Goal: Information Seeking & Learning: Learn about a topic

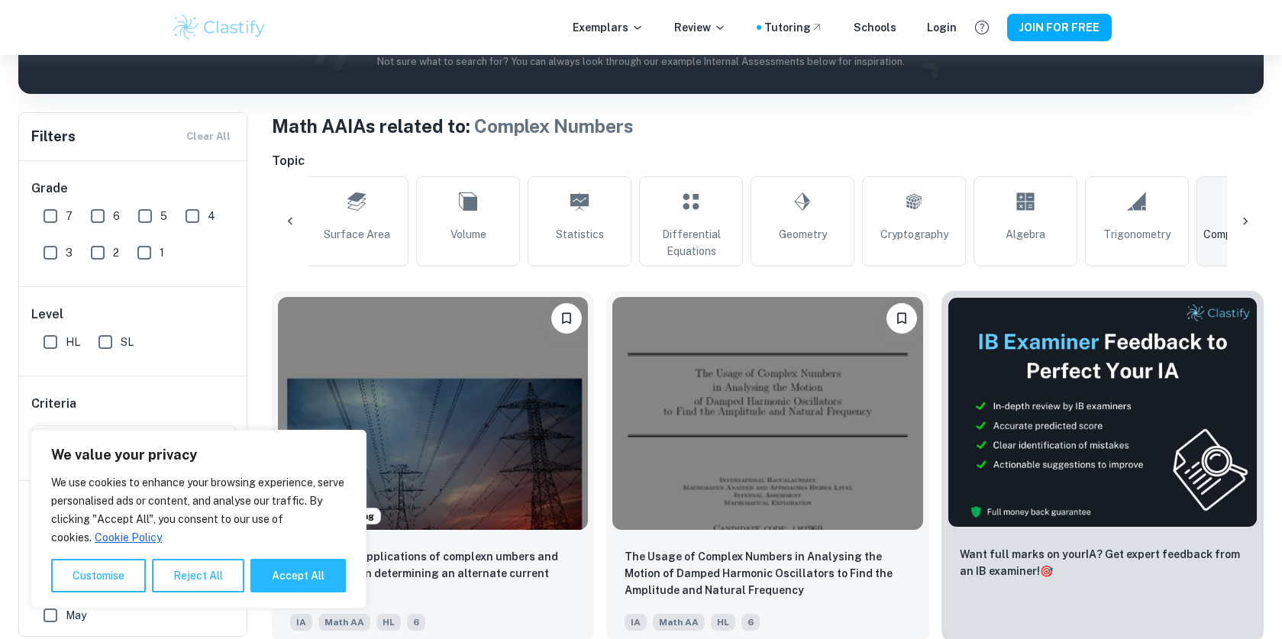
scroll to position [296, 0]
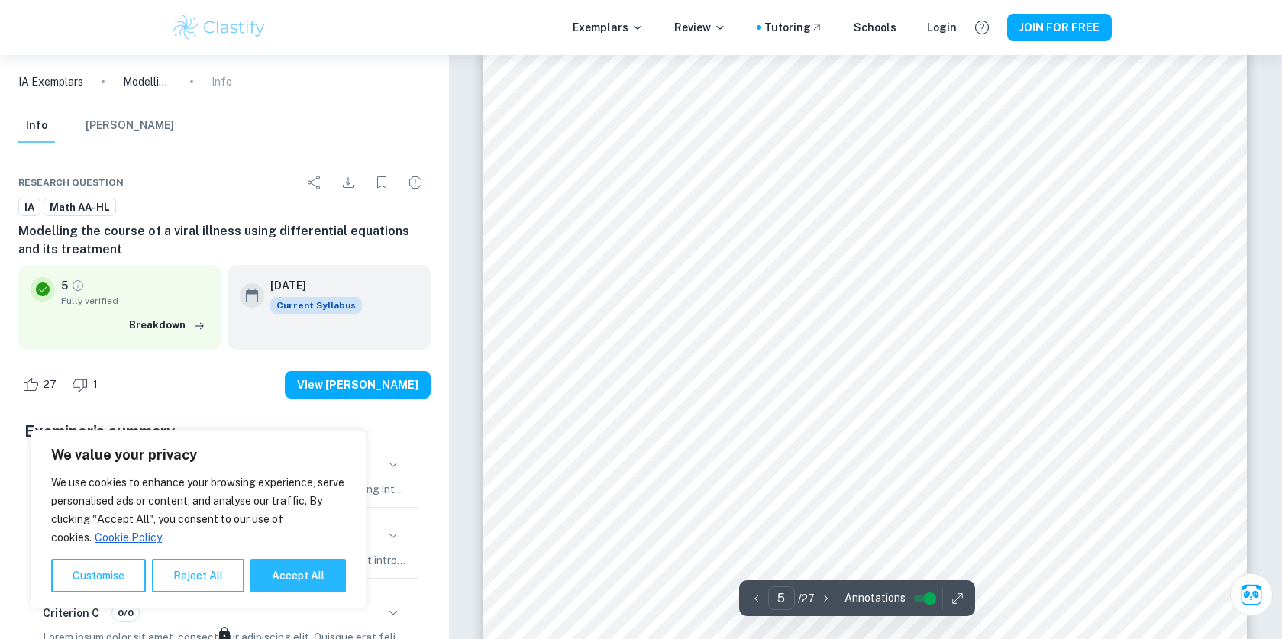
scroll to position [4684, 0]
type input "7"
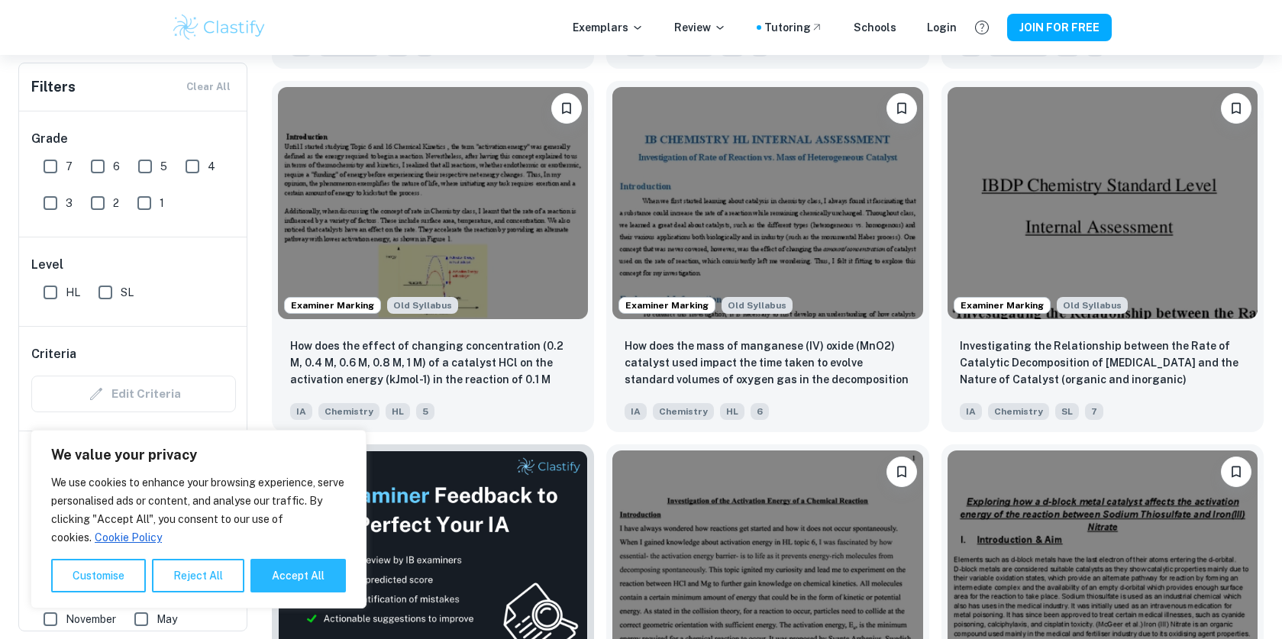
scroll to position [2278, 0]
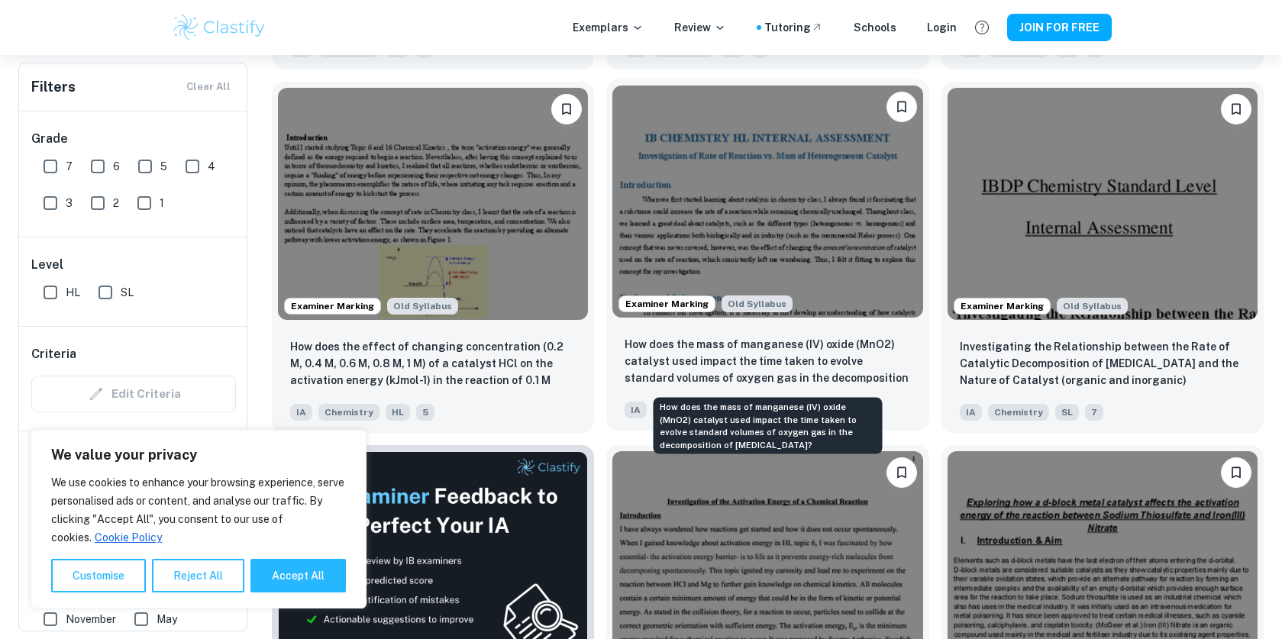
click at [823, 371] on p "How does the mass of manganese (IV) oxide (MnO2) catalyst used impact the time …" at bounding box center [766, 362] width 285 height 52
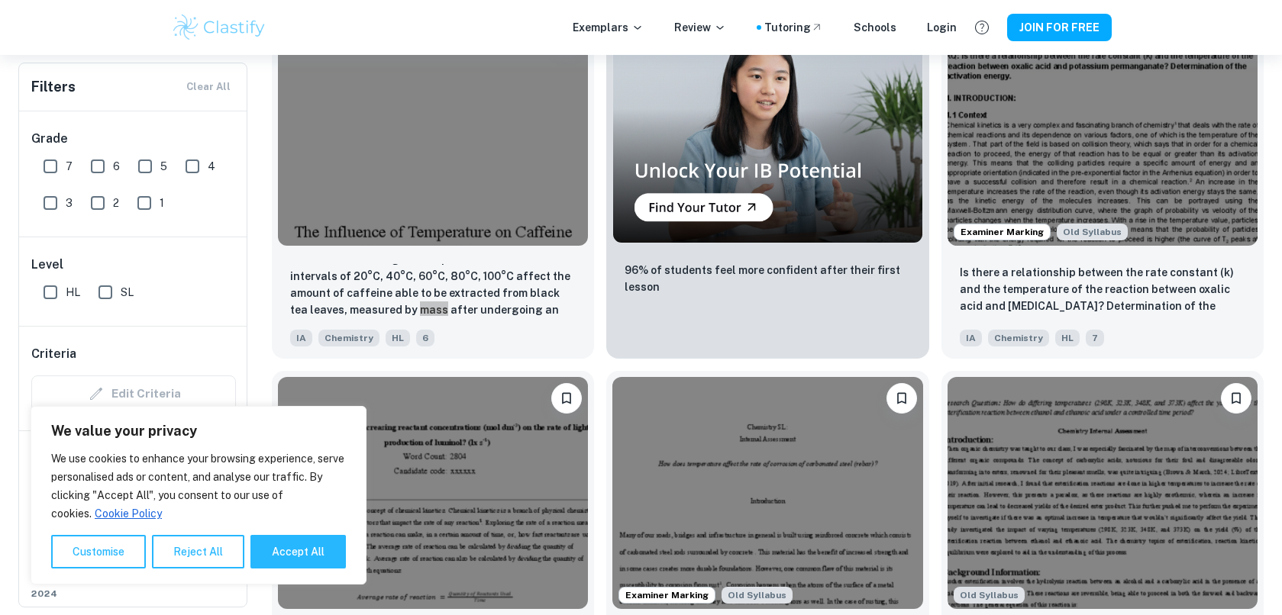
scroll to position [13, 0]
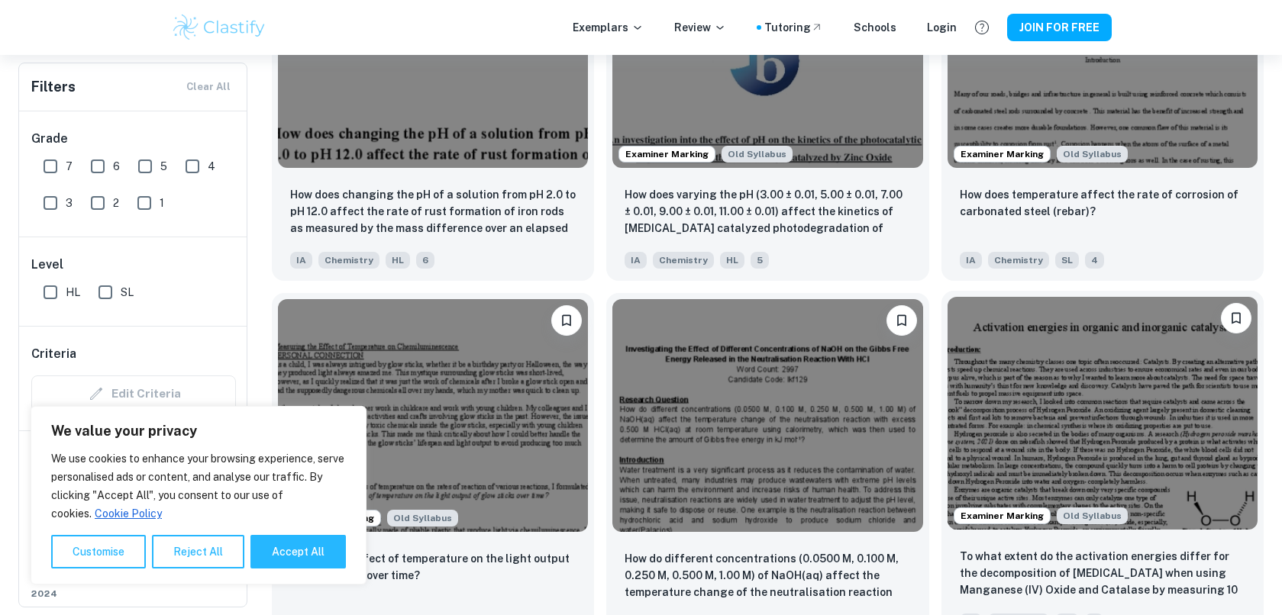
scroll to position [13367, 0]
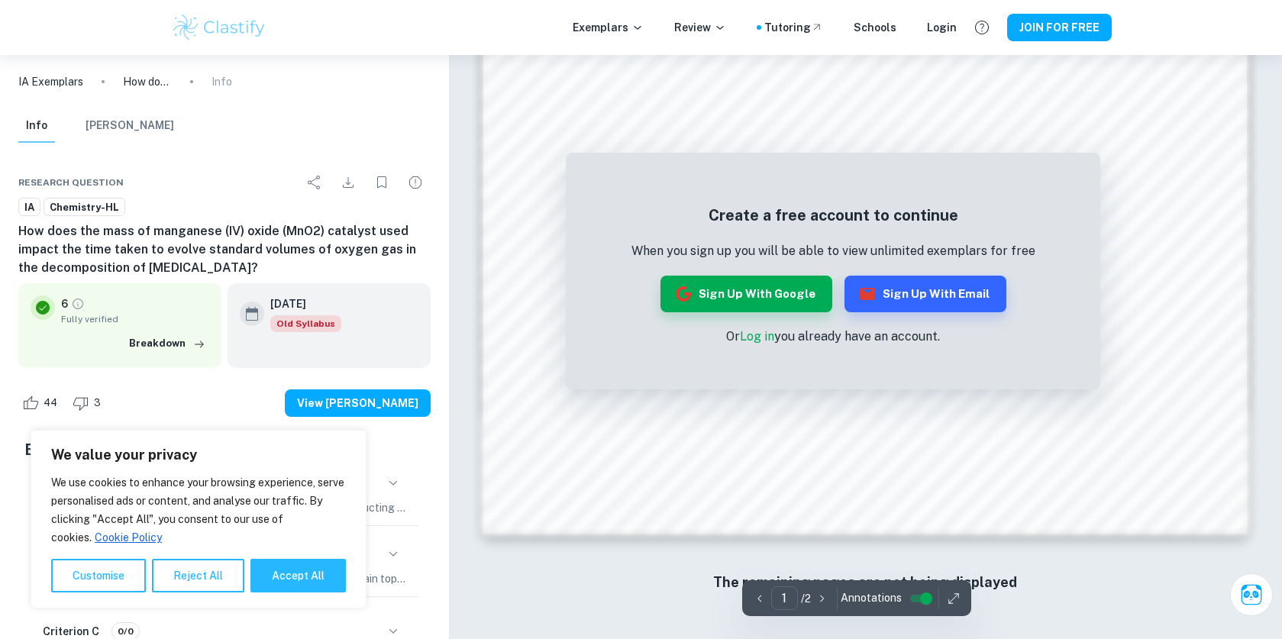
scroll to position [1320, 0]
